Goal: Check status: Check status

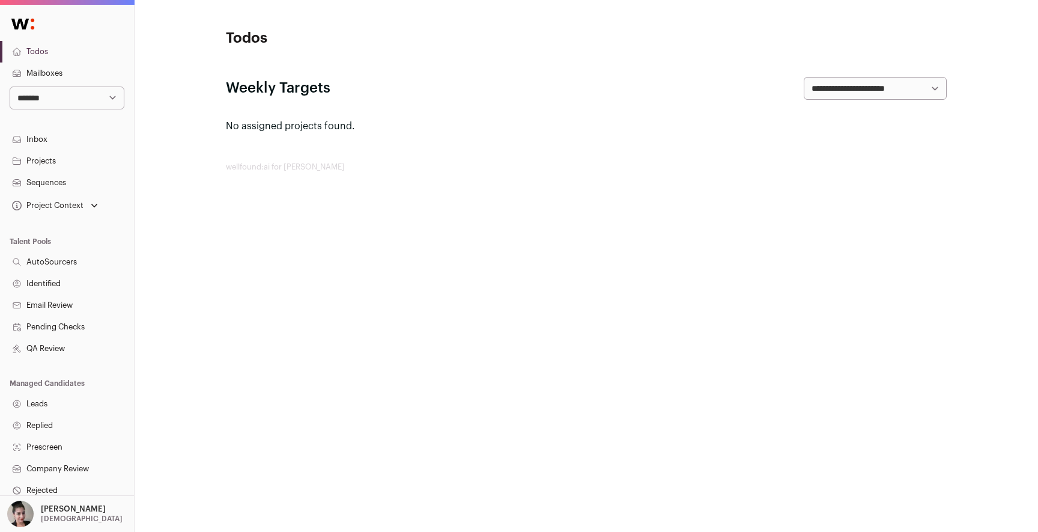
click at [94, 103] on select "**********" at bounding box center [67, 98] width 115 height 23
click at [47, 105] on select "**********" at bounding box center [67, 98] width 115 height 23
select select "***"
click at [10, 87] on select "**********" at bounding box center [67, 98] width 115 height 23
click at [46, 161] on link "Projects" at bounding box center [67, 161] width 134 height 22
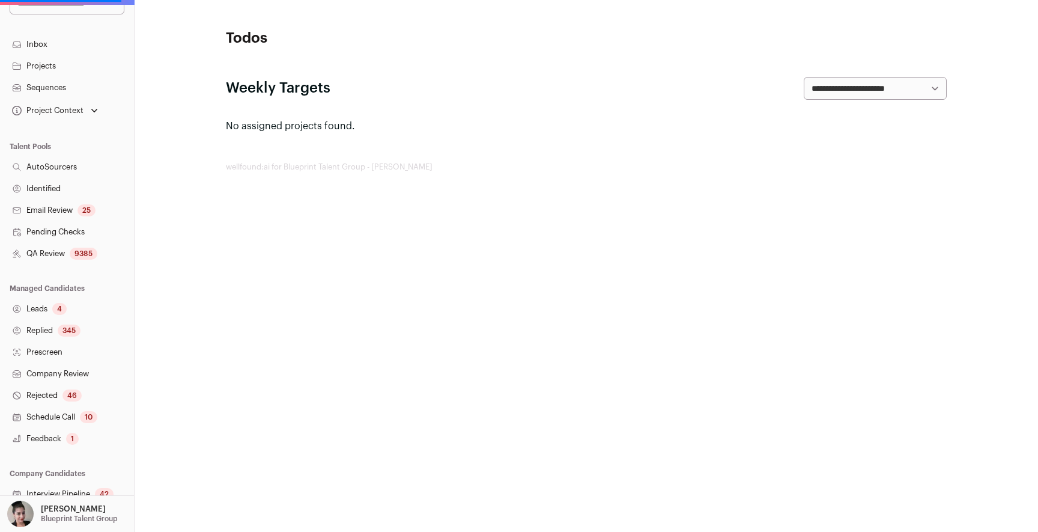
scroll to position [111, 0]
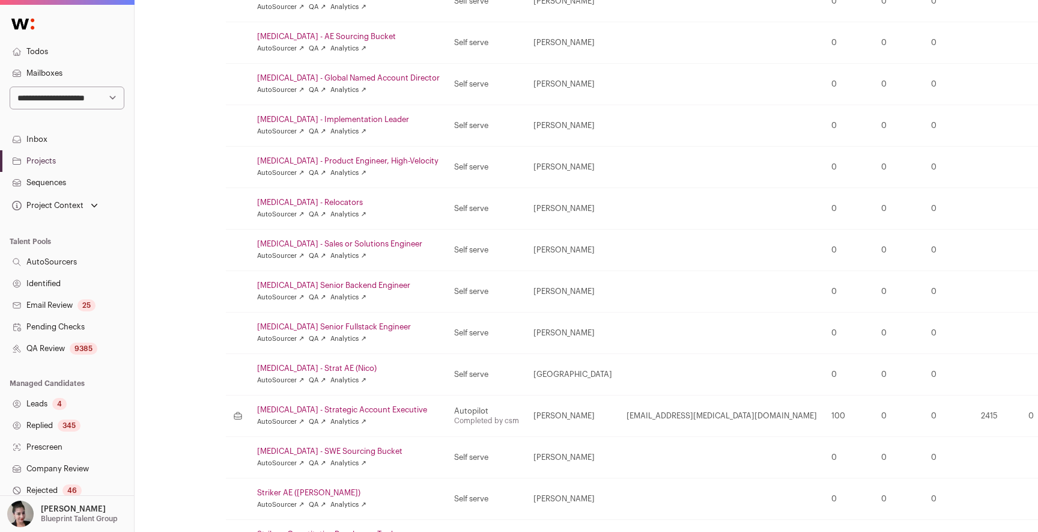
scroll to position [565, 0]
click at [329, 409] on link "[MEDICAL_DATA] - Strategic Account Executive" at bounding box center [348, 409] width 183 height 10
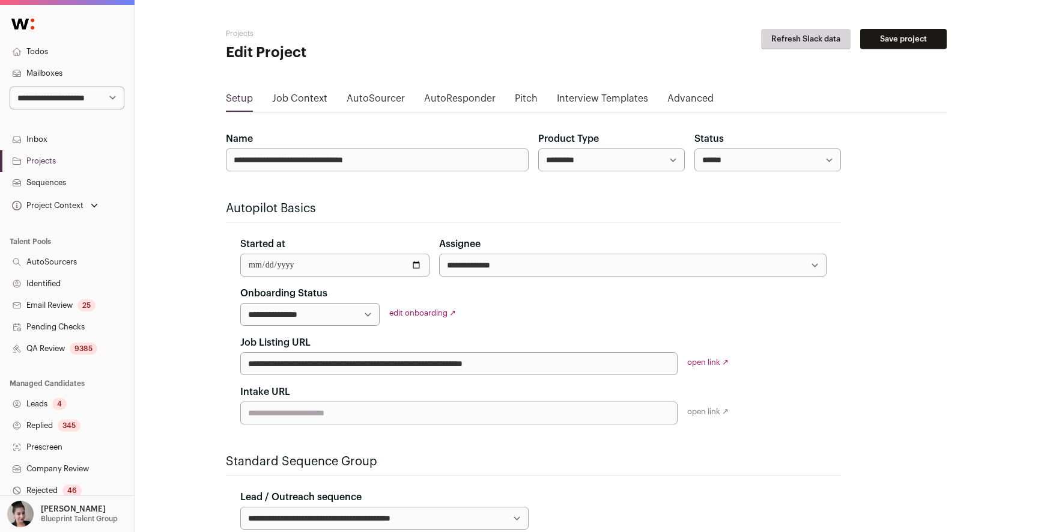
click at [308, 98] on link "Job Context" at bounding box center [299, 100] width 55 height 19
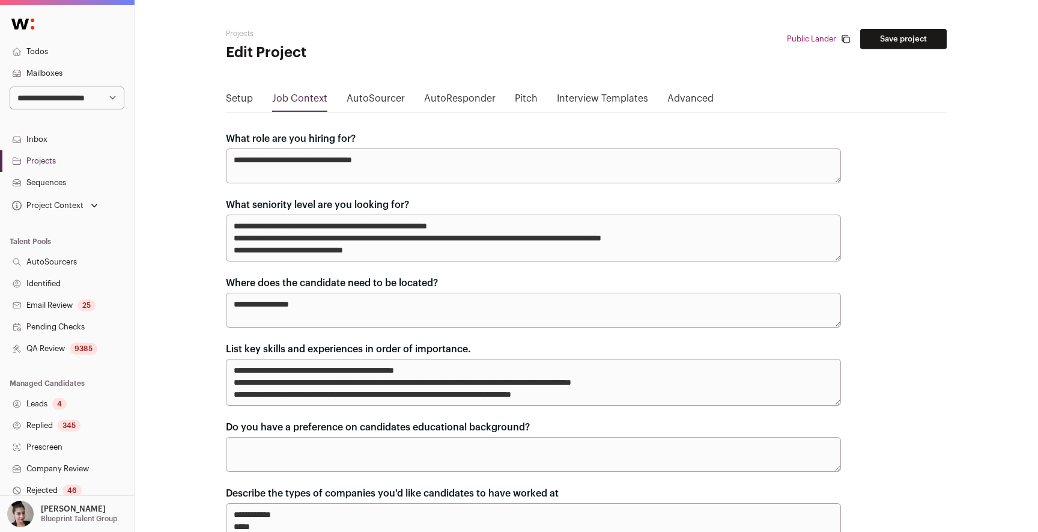
click at [377, 100] on link "AutoSourcer" at bounding box center [376, 100] width 58 height 19
click at [576, 97] on link "Interview Templates" at bounding box center [602, 100] width 91 height 19
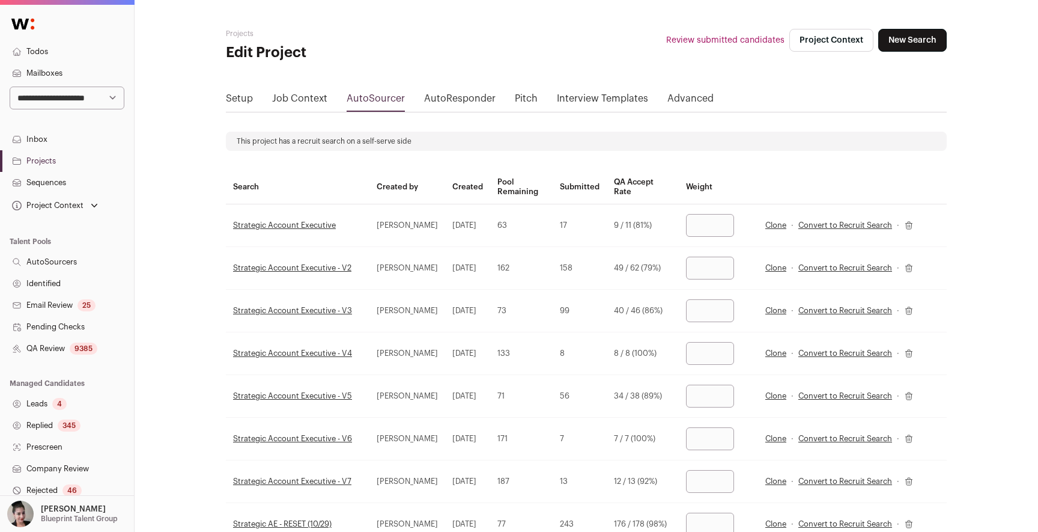
click at [247, 96] on link "Setup" at bounding box center [239, 100] width 27 height 19
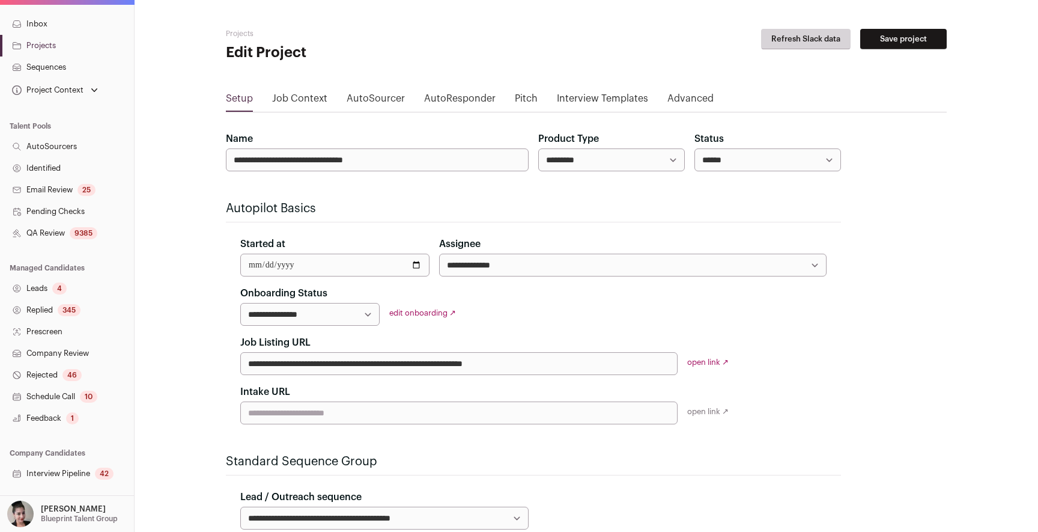
scroll to position [119, 0]
click at [64, 37] on link "Projects" at bounding box center [67, 42] width 134 height 22
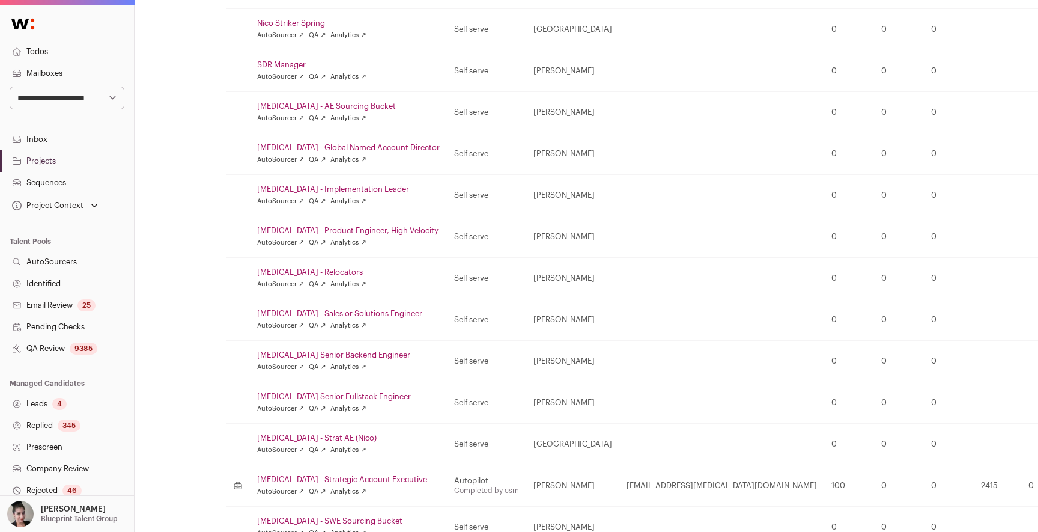
scroll to position [605, 0]
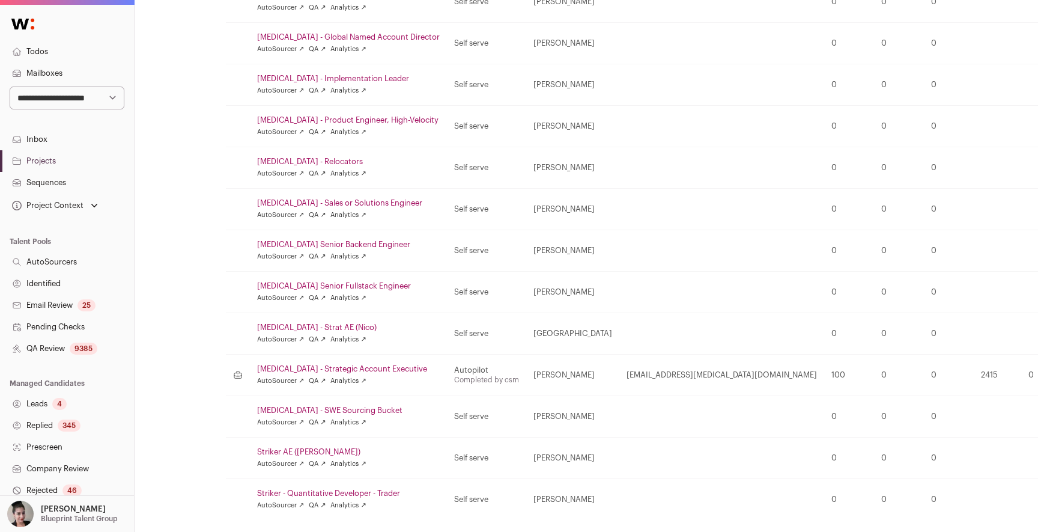
click at [340, 380] on link "Analytics ↗" at bounding box center [347, 381] width 35 height 10
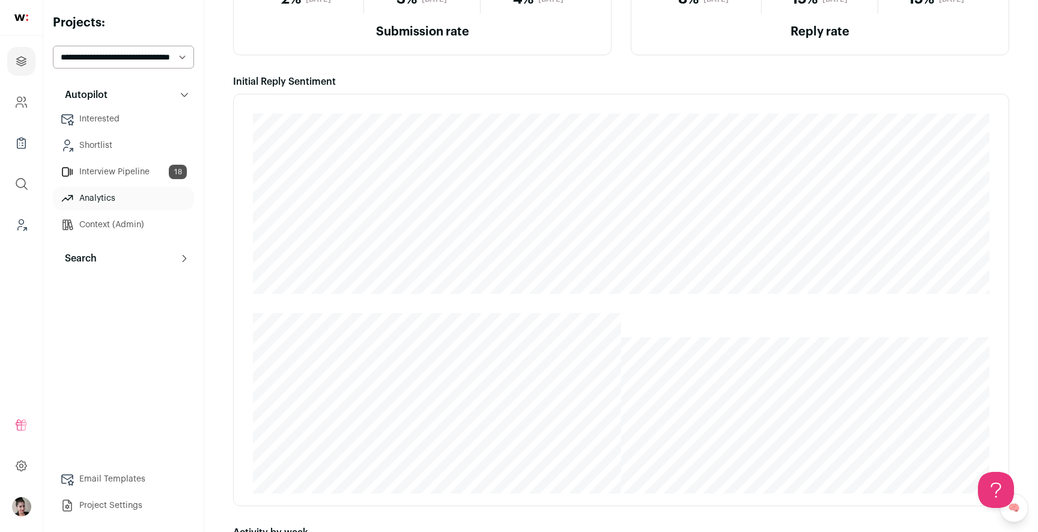
scroll to position [183, 0]
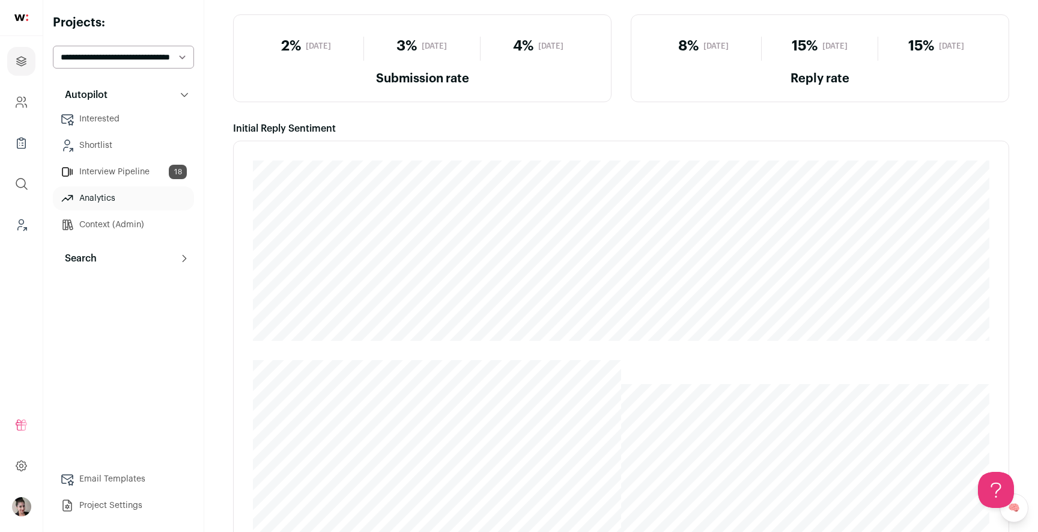
click at [126, 124] on link "Interested" at bounding box center [123, 119] width 141 height 24
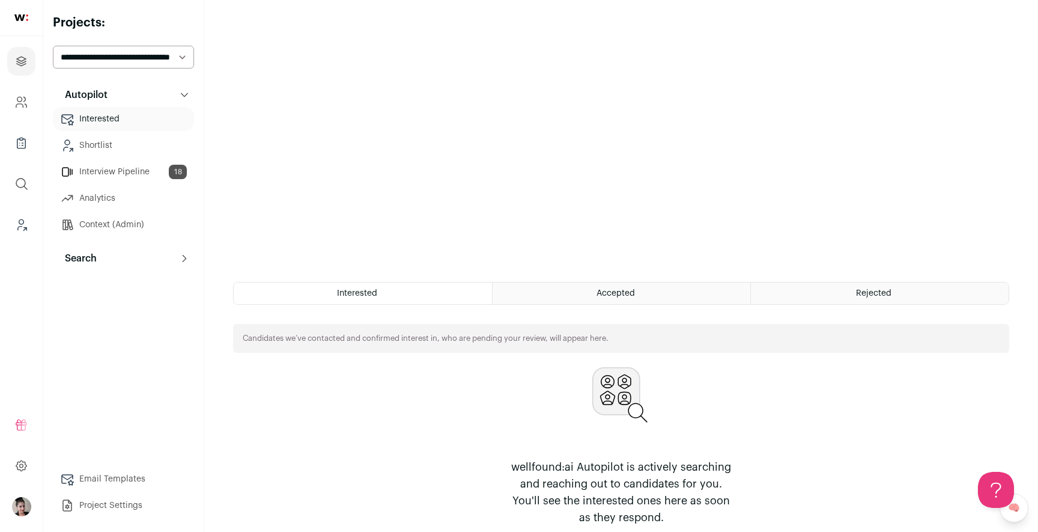
scroll to position [248, 0]
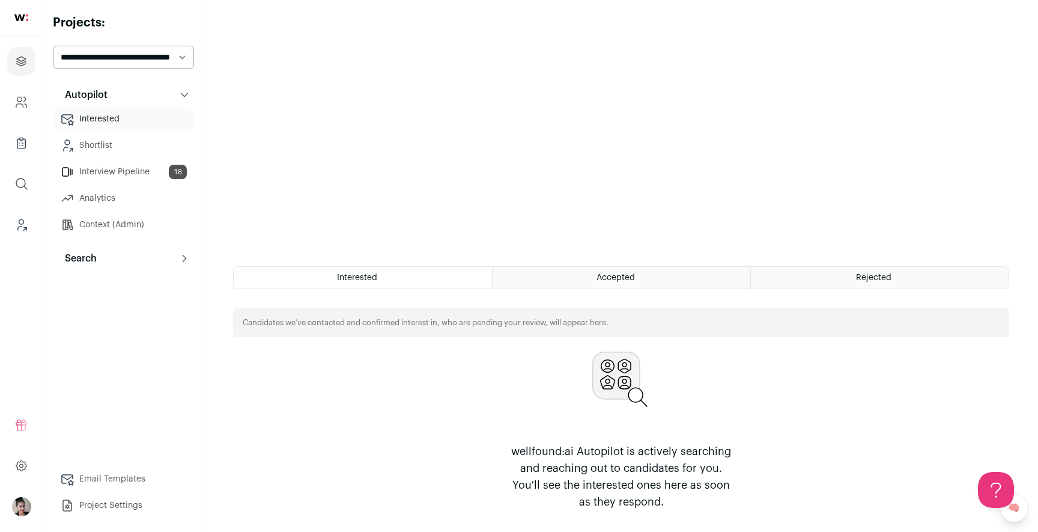
click at [635, 284] on div "Accepted" at bounding box center [622, 278] width 258 height 22
click at [630, 275] on span "Accepted" at bounding box center [616, 277] width 38 height 8
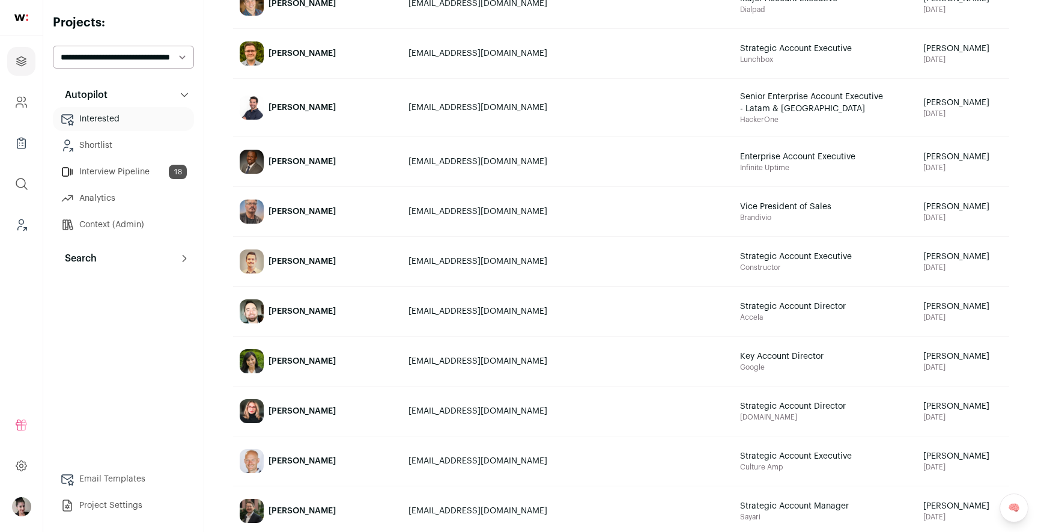
scroll to position [685, 0]
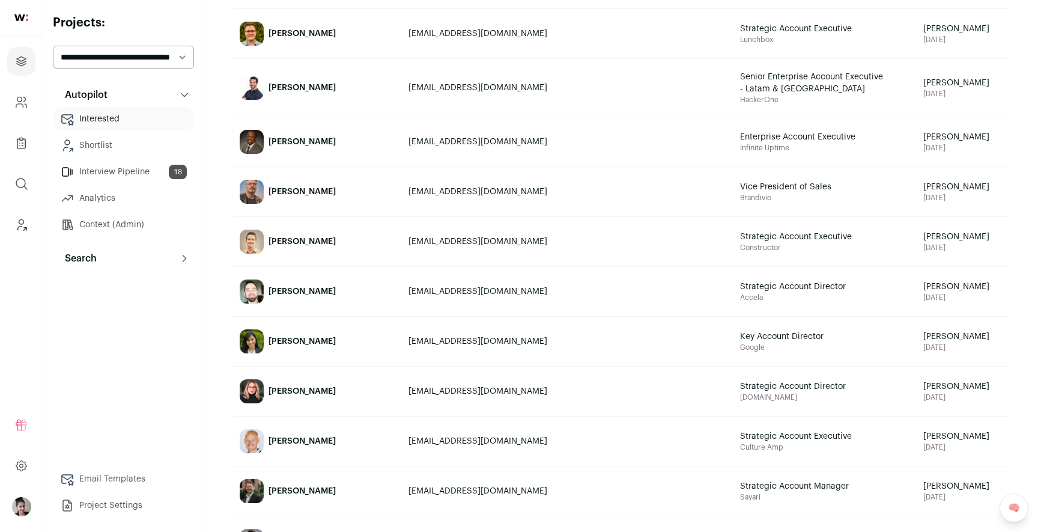
click at [307, 437] on div "[PERSON_NAME]" at bounding box center [302, 441] width 67 height 12
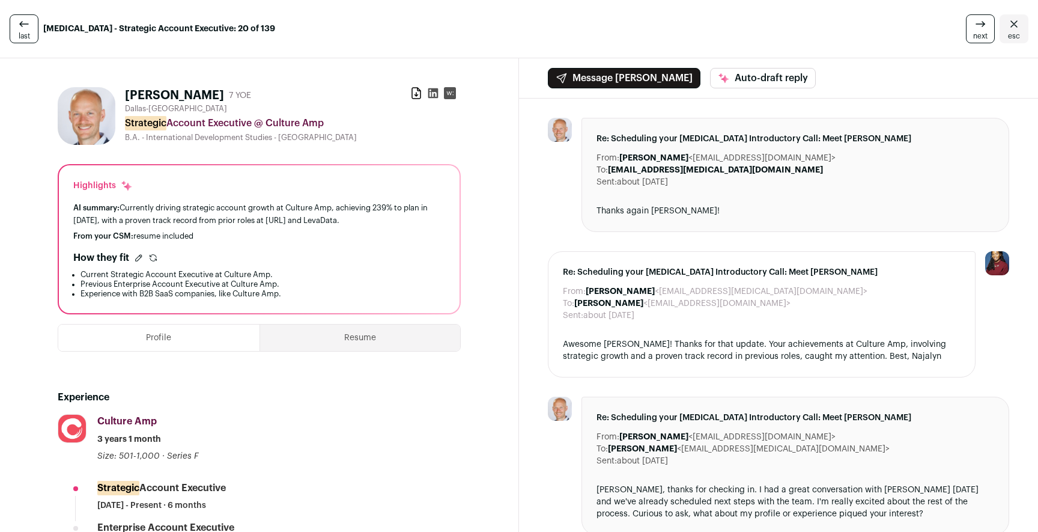
click at [147, 343] on button "Profile" at bounding box center [158, 337] width 201 height 26
click at [187, 96] on h1 "[PERSON_NAME]" at bounding box center [174, 95] width 99 height 17
click at [83, 112] on img at bounding box center [87, 116] width 58 height 58
click at [26, 28] on icon at bounding box center [24, 24] width 14 height 14
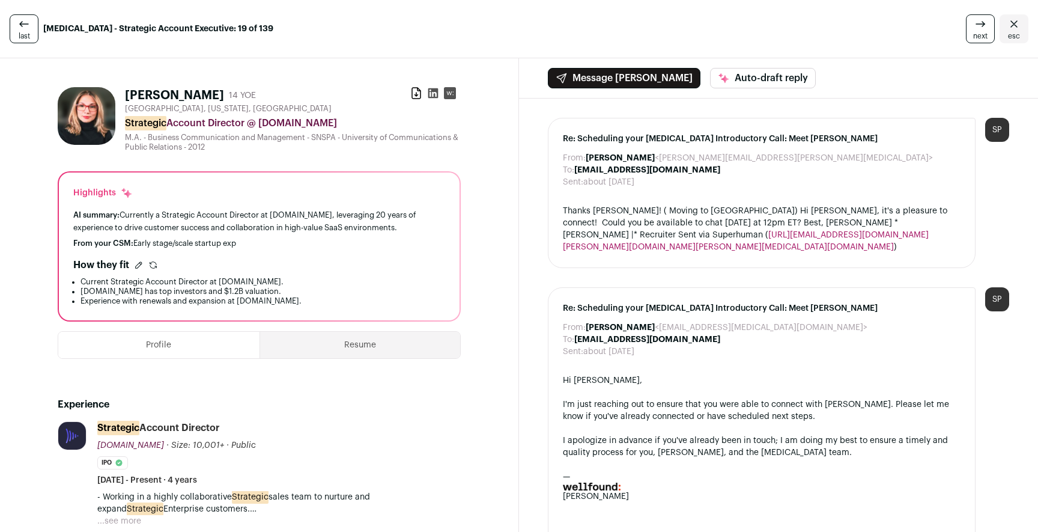
click at [1012, 34] on span "esc" at bounding box center [1014, 36] width 12 height 10
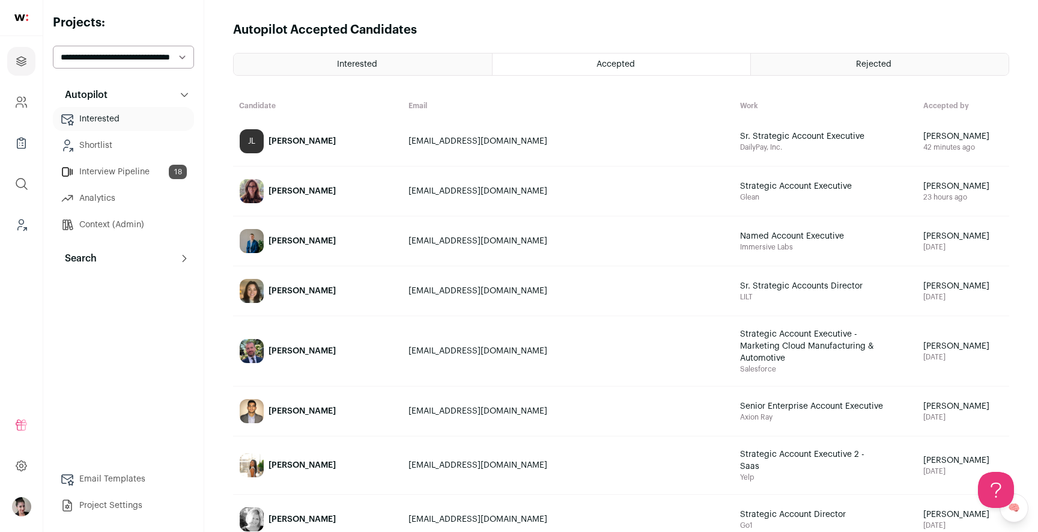
click at [111, 176] on link "Interview Pipeline 18" at bounding box center [123, 172] width 141 height 24
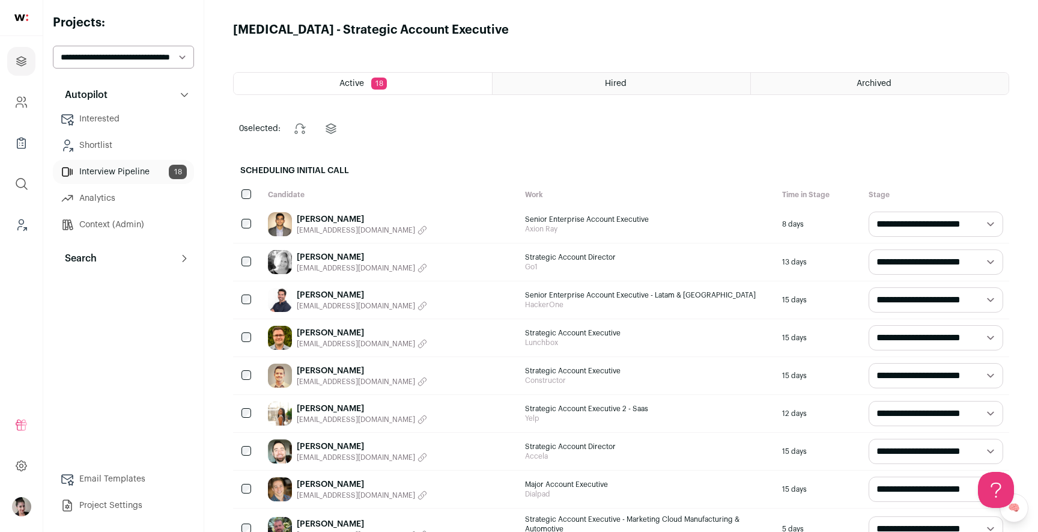
click at [598, 91] on div "Hired" at bounding box center [622, 84] width 258 height 22
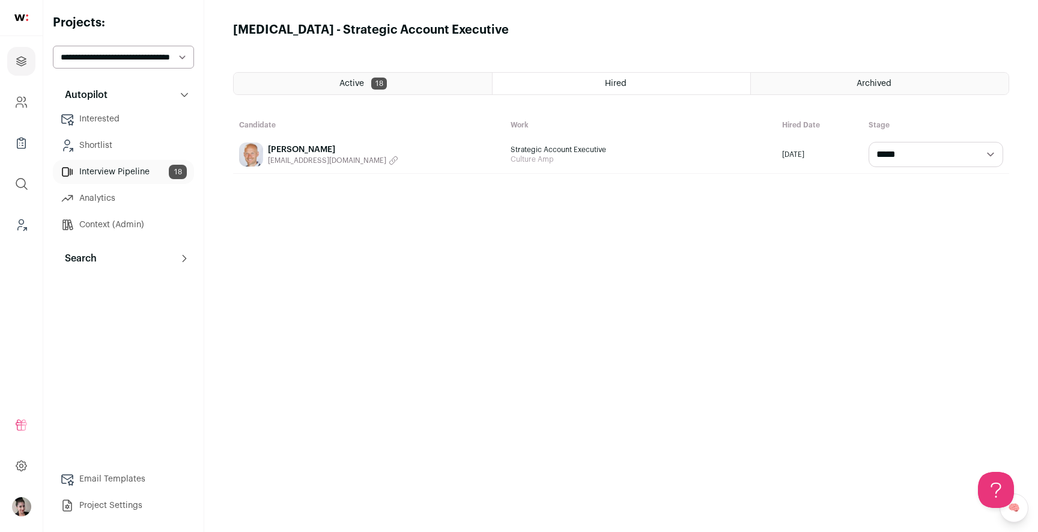
click at [285, 147] on link "[PERSON_NAME]" at bounding box center [333, 150] width 130 height 12
